Goal: Task Accomplishment & Management: Manage account settings

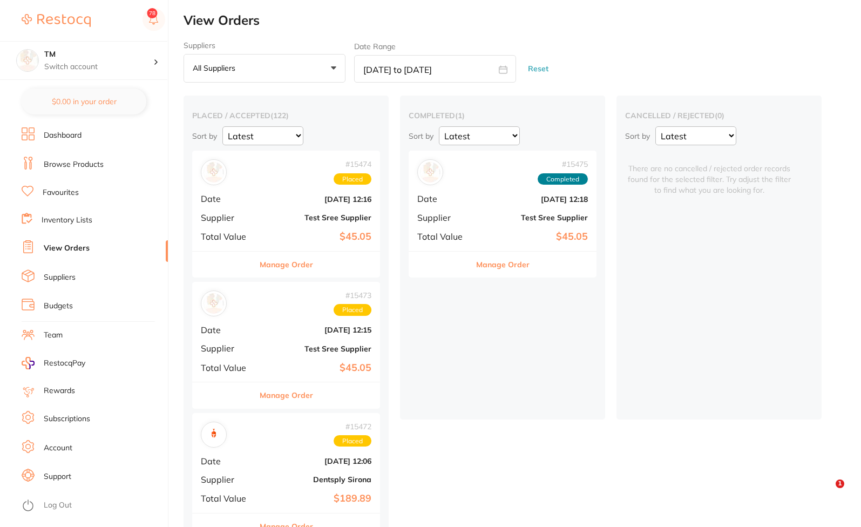
click at [84, 159] on link "Browse Products" at bounding box center [74, 164] width 60 height 11
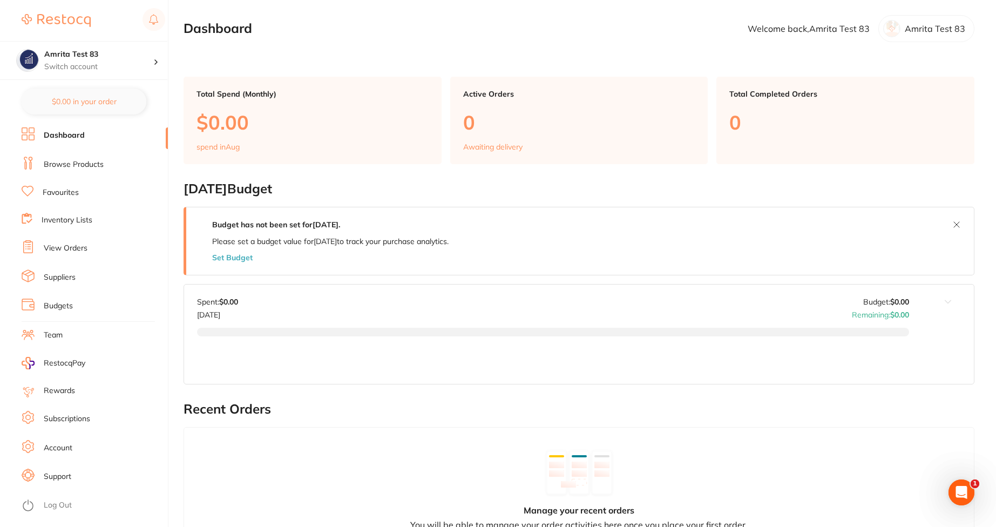
click at [88, 173] on ul "Dashboard Browse Products Favourites Inventory Lists View Orders Suppliers Budg…" at bounding box center [95, 326] width 146 height 399
click at [93, 162] on link "Browse Products" at bounding box center [74, 164] width 60 height 11
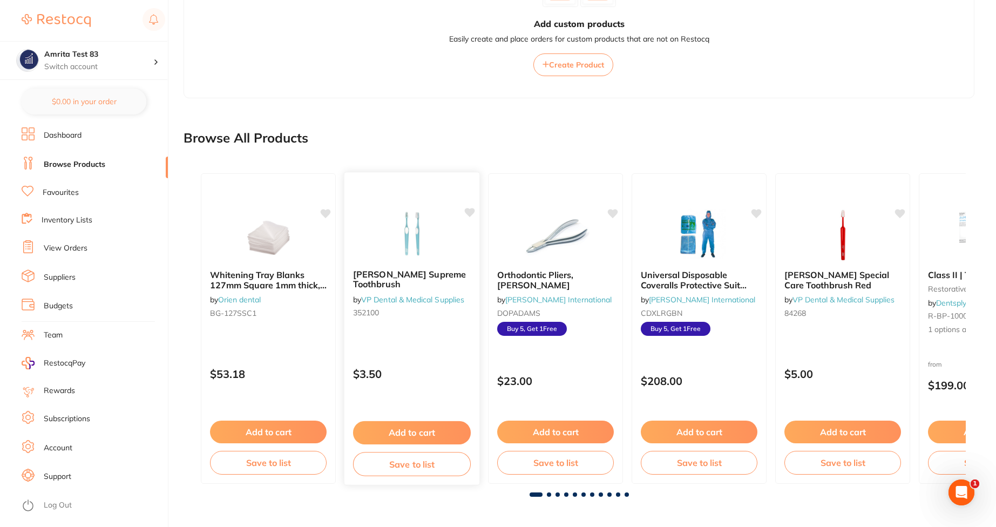
click at [430, 230] on img at bounding box center [411, 233] width 71 height 55
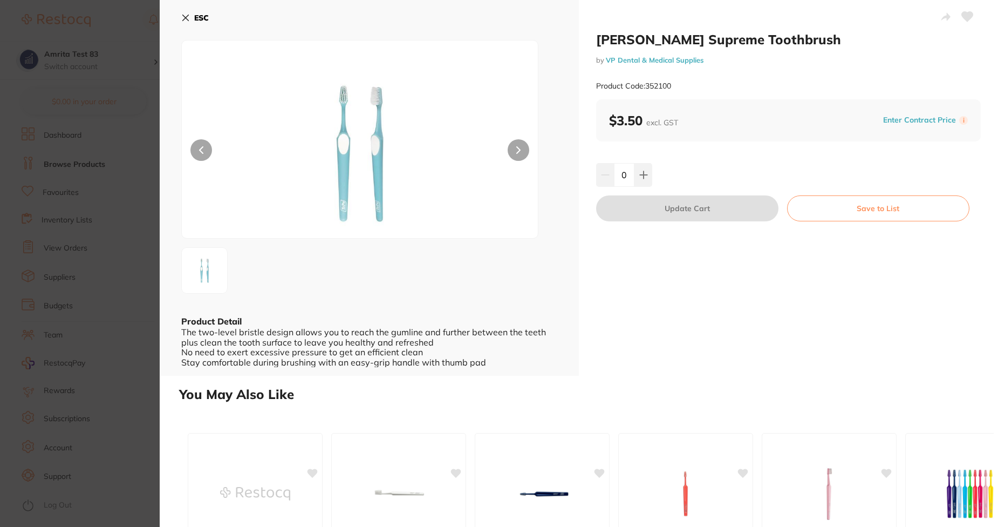
click at [915, 125] on button "Enter Contract Price" at bounding box center [919, 120] width 79 height 10
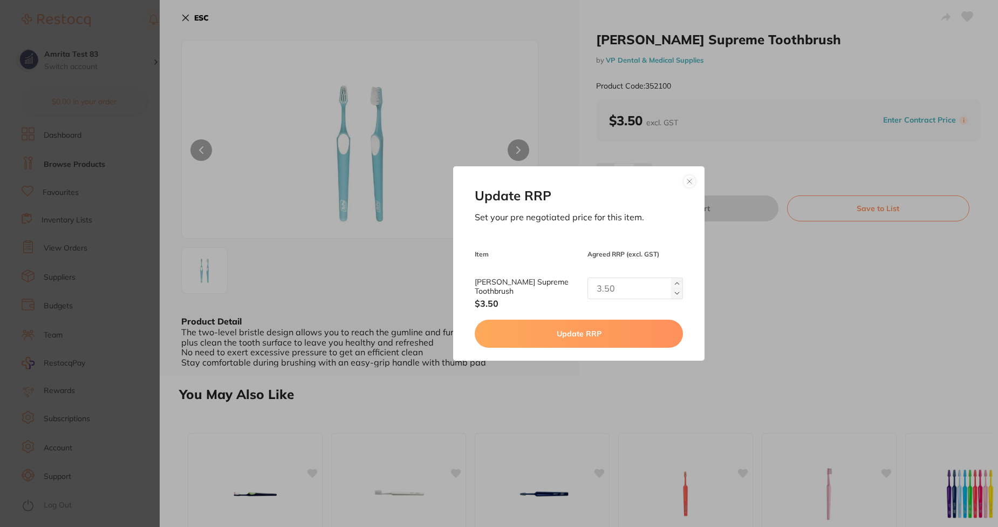
click at [630, 295] on input "text" at bounding box center [636, 288] width 96 height 22
type input "2"
click at [607, 332] on button "Update RRP" at bounding box center [579, 333] width 208 height 28
